Goal: Navigation & Orientation: Go to known website

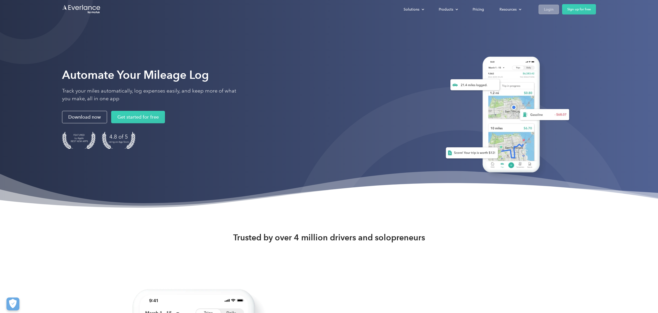
click at [553, 11] on div "Login" at bounding box center [549, 9] width 10 height 6
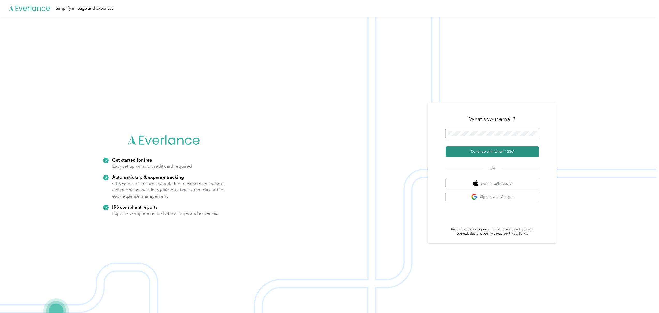
click at [480, 155] on button "Continue with Email / SSO" at bounding box center [492, 151] width 93 height 11
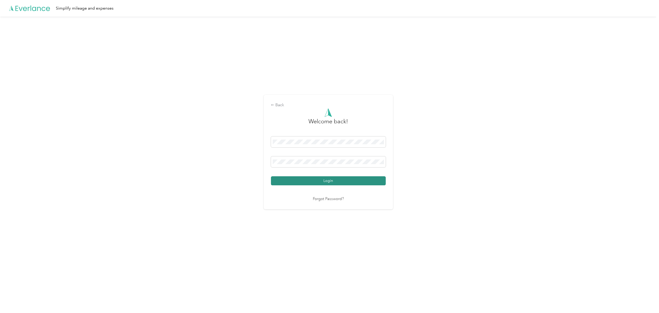
click at [337, 182] on button "Login" at bounding box center [328, 180] width 115 height 9
